Goal: Task Accomplishment & Management: Use online tool/utility

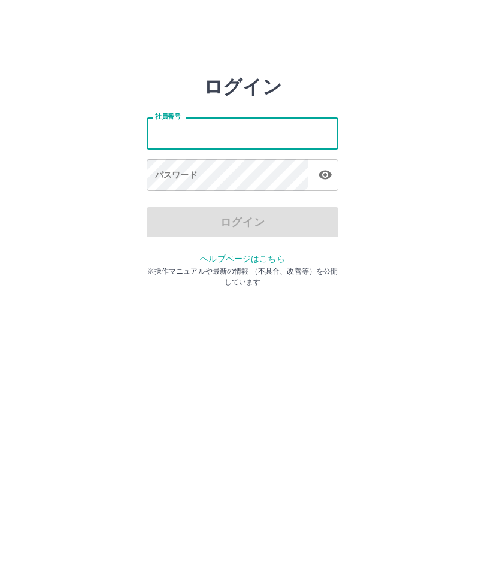
type input "*******"
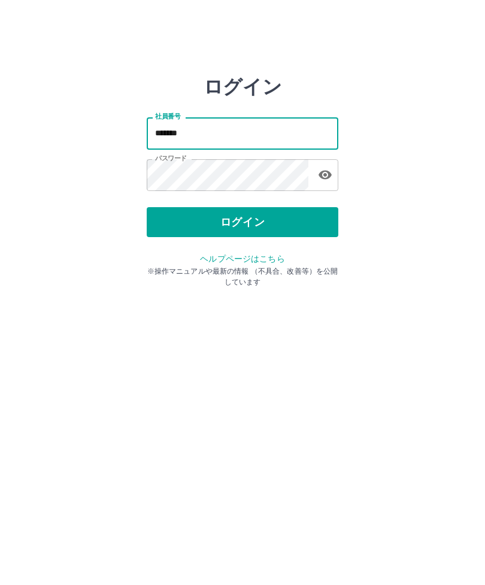
click at [287, 224] on button "ログイン" at bounding box center [243, 222] width 192 height 30
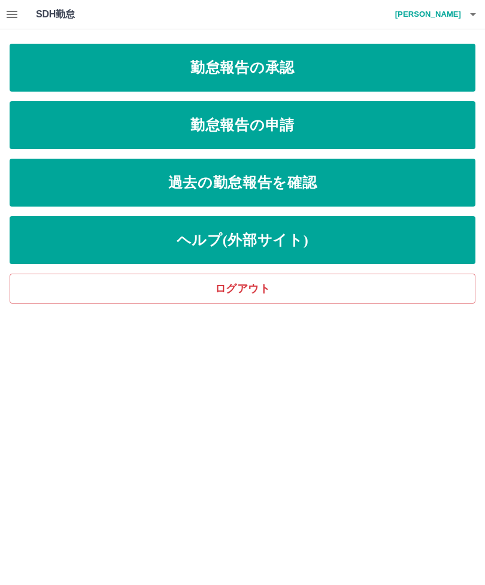
click at [342, 67] on link "勤怠報告の承認" at bounding box center [243, 68] width 466 height 48
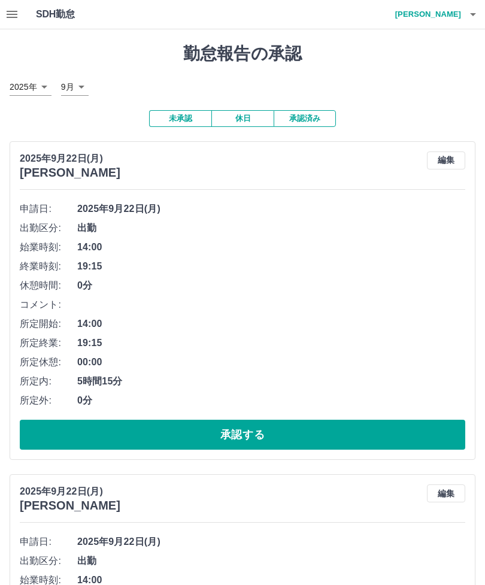
click at [351, 435] on button "承認する" at bounding box center [243, 435] width 446 height 30
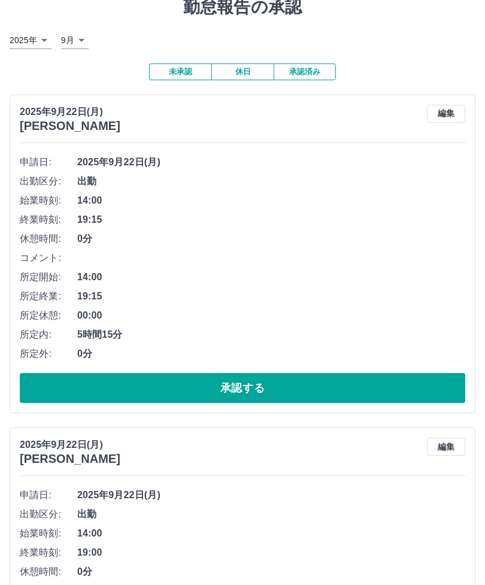
scroll to position [47, 0]
click at [327, 384] on button "承認する" at bounding box center [243, 388] width 446 height 30
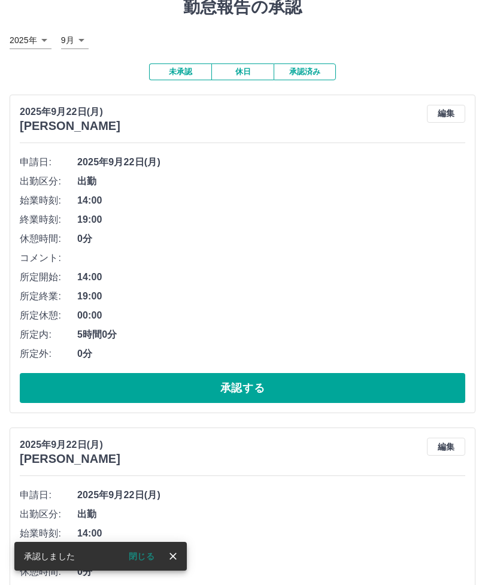
click at [274, 384] on button "承認する" at bounding box center [243, 388] width 446 height 30
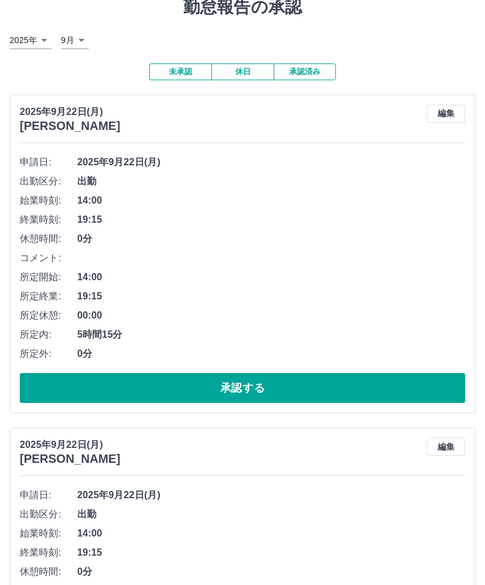
click at [297, 384] on button "承認する" at bounding box center [243, 388] width 446 height 30
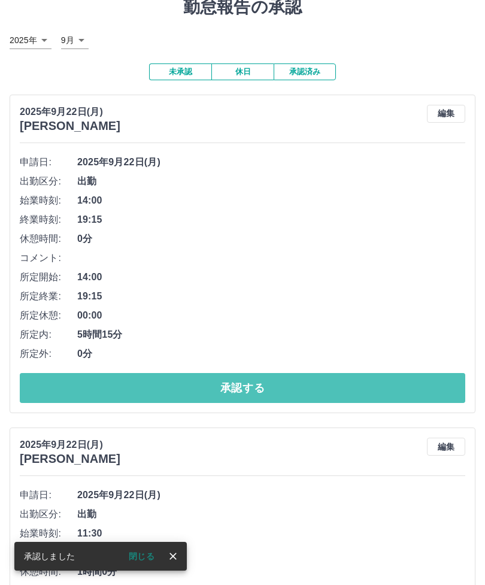
click at [329, 380] on button "承認する" at bounding box center [243, 388] width 446 height 30
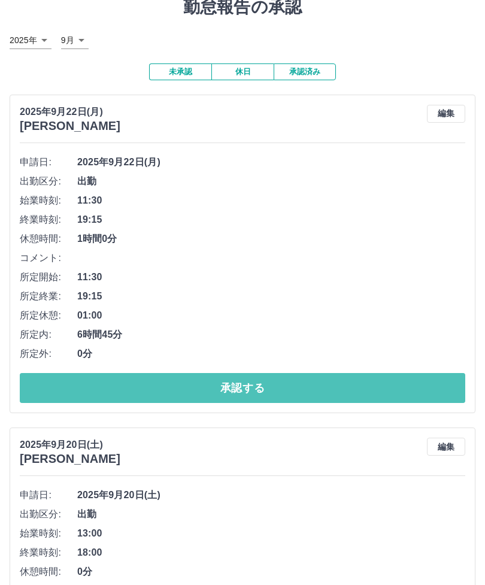
click at [328, 381] on button "承認する" at bounding box center [243, 388] width 446 height 30
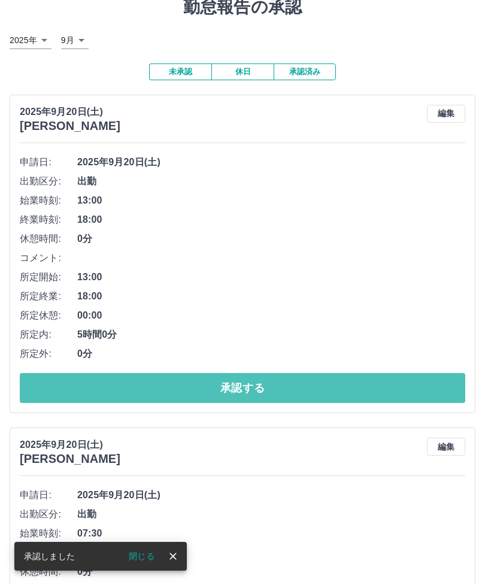
click at [288, 391] on button "承認する" at bounding box center [243, 388] width 446 height 30
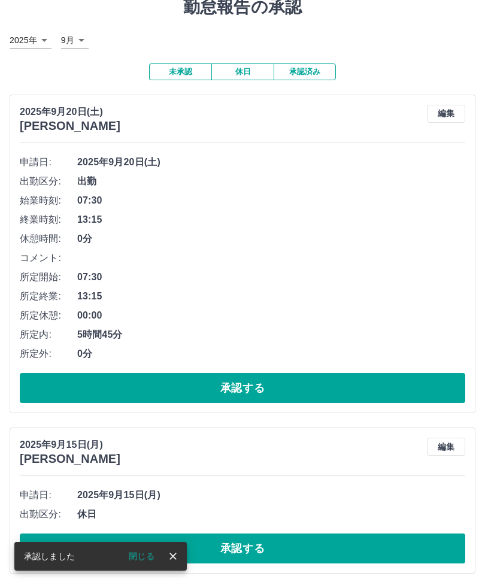
click at [279, 393] on button "承認する" at bounding box center [243, 388] width 446 height 30
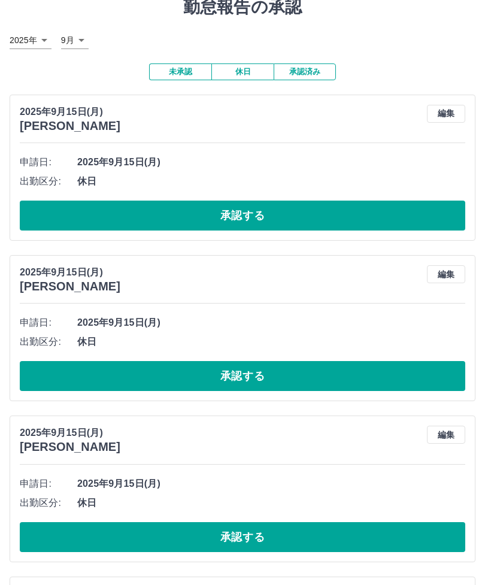
scroll to position [0, 0]
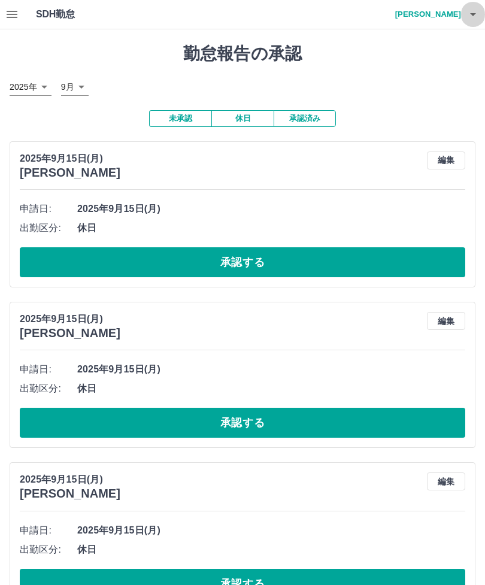
click at [466, 20] on button "button" at bounding box center [473, 14] width 24 height 29
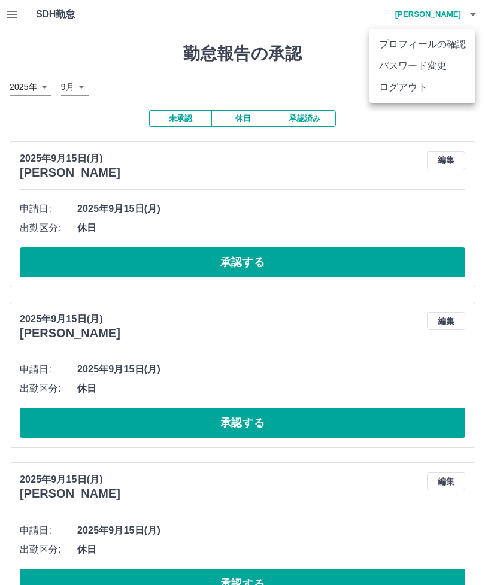
click at [466, 20] on div at bounding box center [242, 292] width 485 height 585
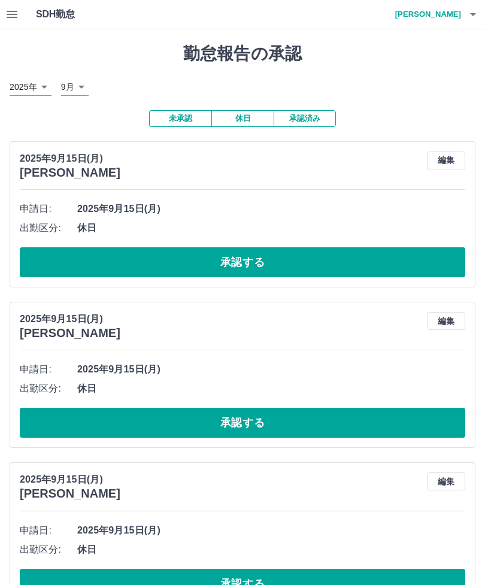
click at [464, 15] on button "button" at bounding box center [473, 14] width 24 height 29
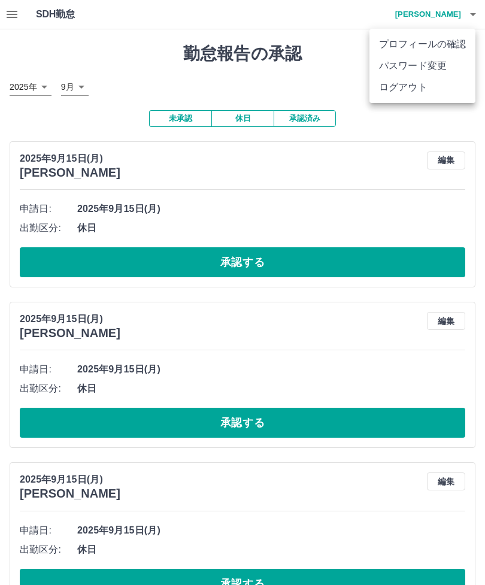
click at [419, 92] on li "ログアウト" at bounding box center [423, 88] width 106 height 22
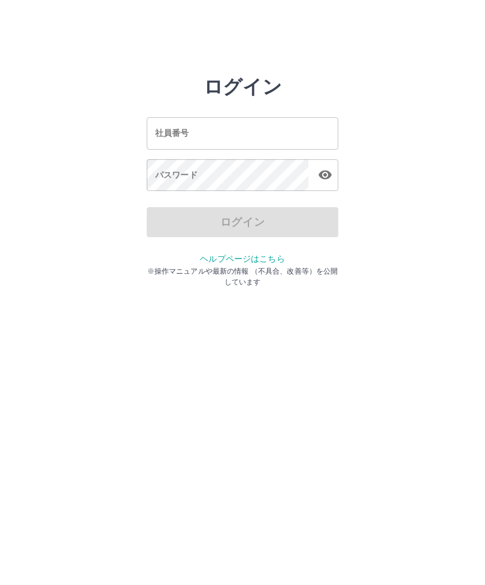
click at [443, 267] on html "ログイン 社員番号 社員番号 パスワード パスワード ログイン ヘルプページはこちら ※操作マニュアルや最新の情報 （不具合、改善等）を公開しています" at bounding box center [242, 133] width 485 height 267
